Goal: Task Accomplishment & Management: Manage account settings

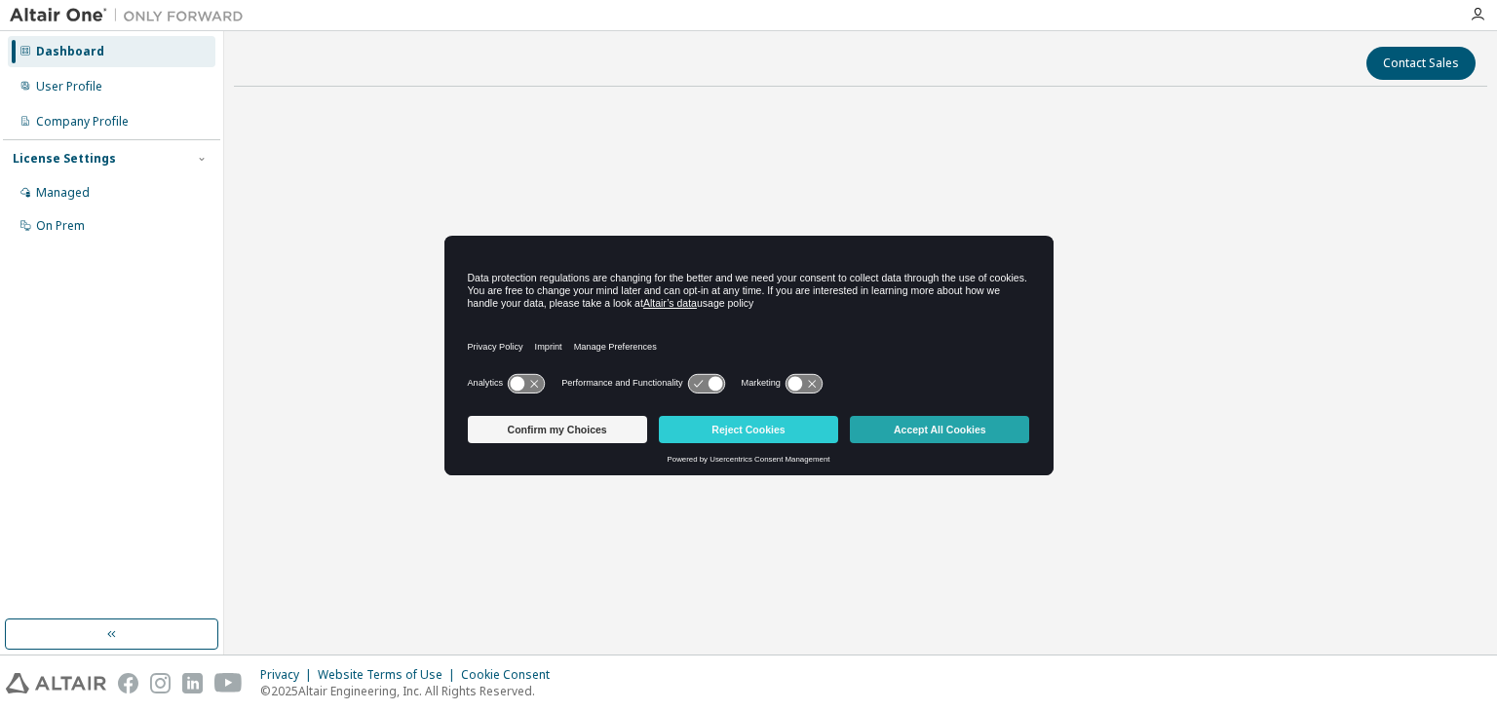
click at [883, 420] on button "Accept All Cookies" at bounding box center [939, 429] width 179 height 27
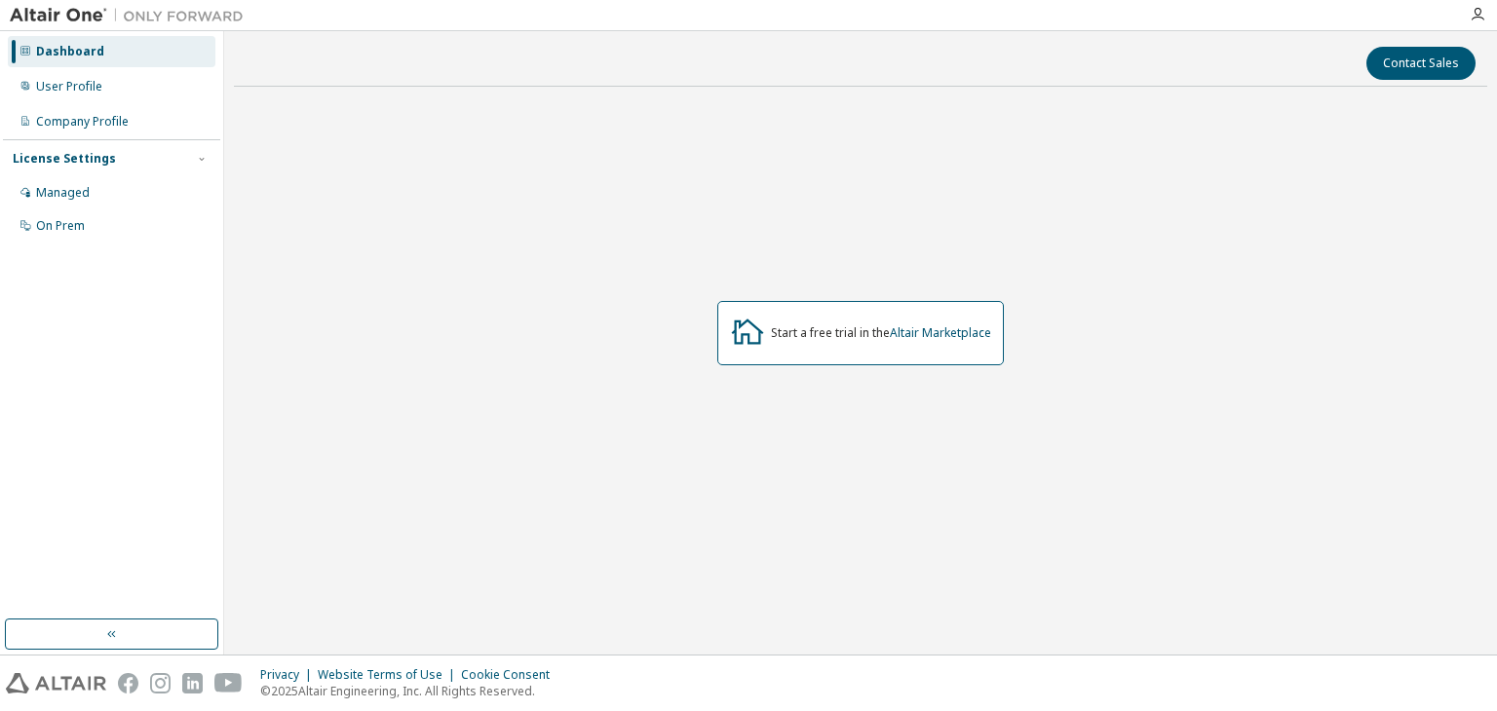
click at [58, 24] on div at bounding box center [126, 15] width 253 height 30
click at [1470, 13] on icon "button" at bounding box center [1478, 15] width 16 height 16
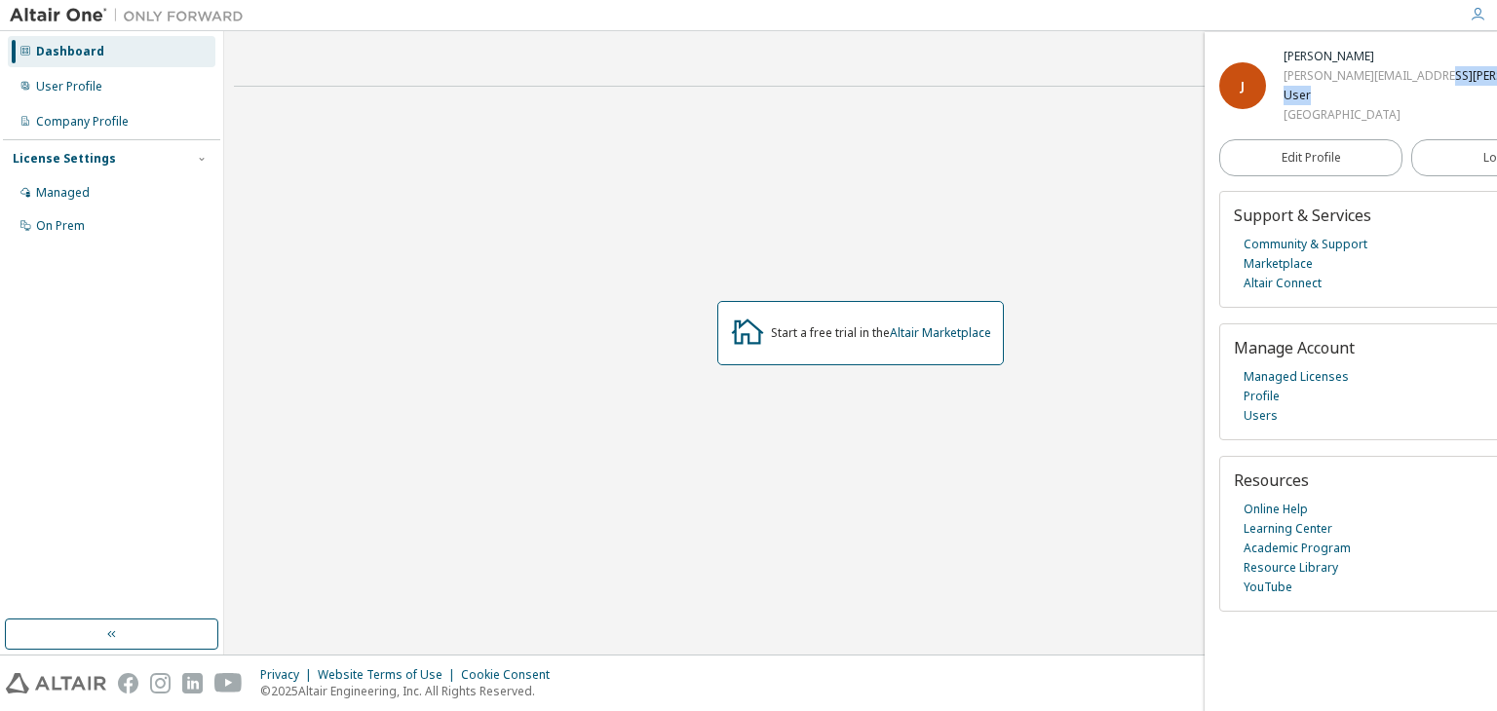
drag, startPoint x: 1399, startPoint y: 81, endPoint x: 1317, endPoint y: 83, distance: 81.9
click at [1317, 87] on div "J Jirair Aroyan jirair.aroyan@outlook.com User Hochschule Osnabrück" at bounding box center [1406, 86] width 375 height 78
click at [1315, 82] on div "jirair.aroyan@outlook.com" at bounding box center [1433, 75] width 300 height 19
drag, startPoint x: 1280, startPoint y: 78, endPoint x: 1427, endPoint y: 65, distance: 146.7
click at [1427, 65] on div "J Jirair Aroyan jirair.aroyan@outlook.com User Hochschule Osnabrück" at bounding box center [1406, 86] width 375 height 78
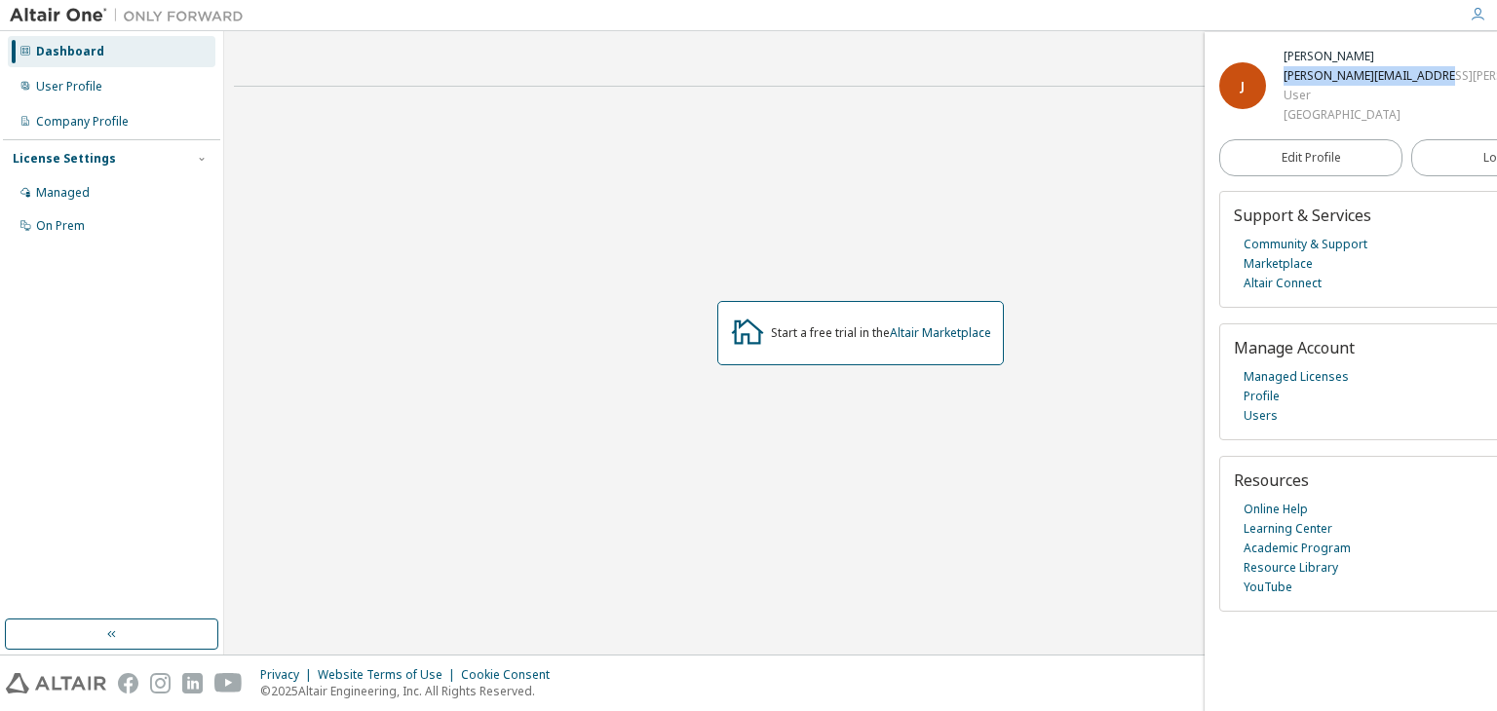
copy div "jirair.aroyan@outlook.com"
click at [936, 262] on div "Start a free trial in the Altair Marketplace" at bounding box center [860, 333] width 1253 height 463
